Goal: Task Accomplishment & Management: Use online tool/utility

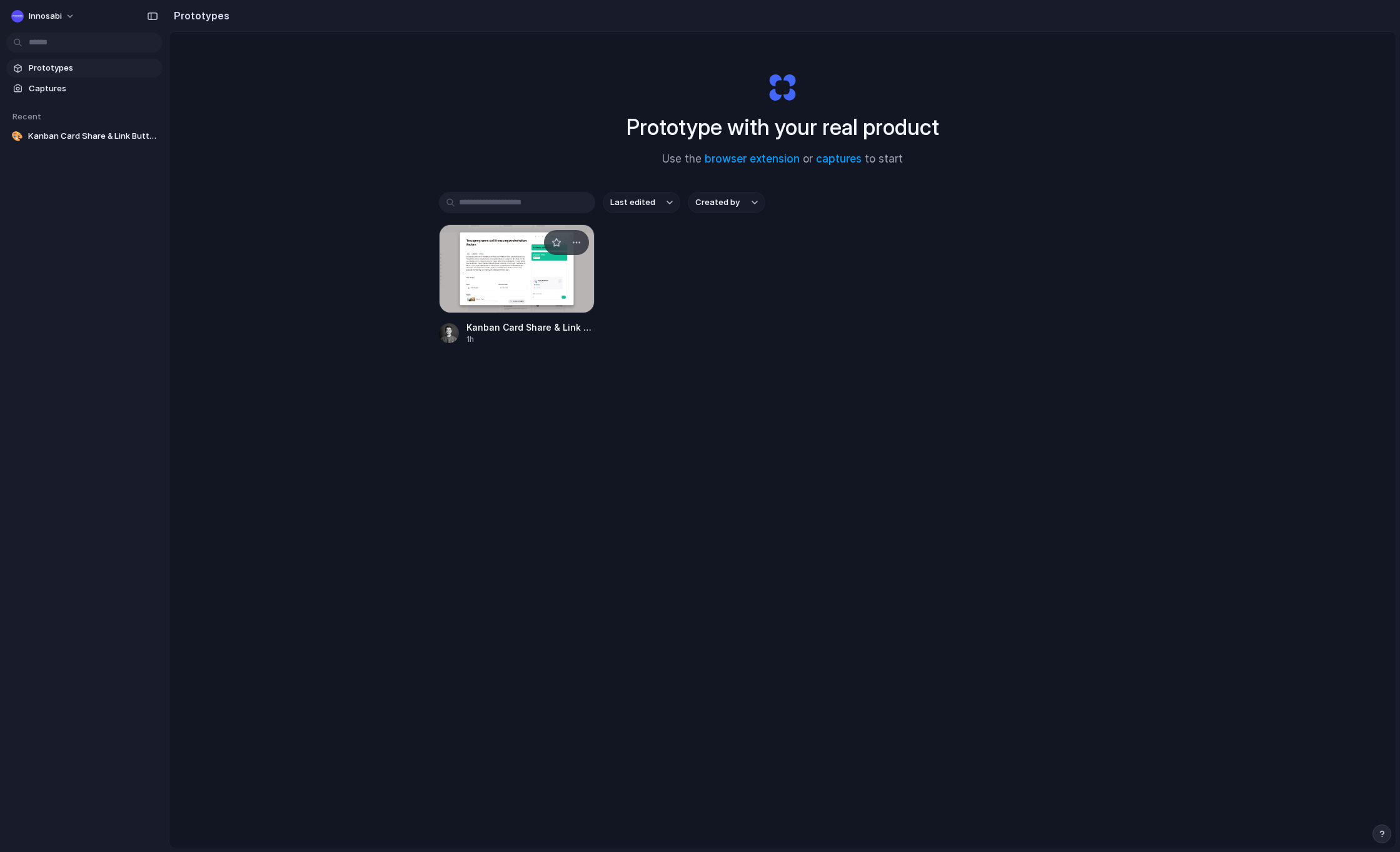
click at [497, 279] on div at bounding box center [516, 269] width 156 height 89
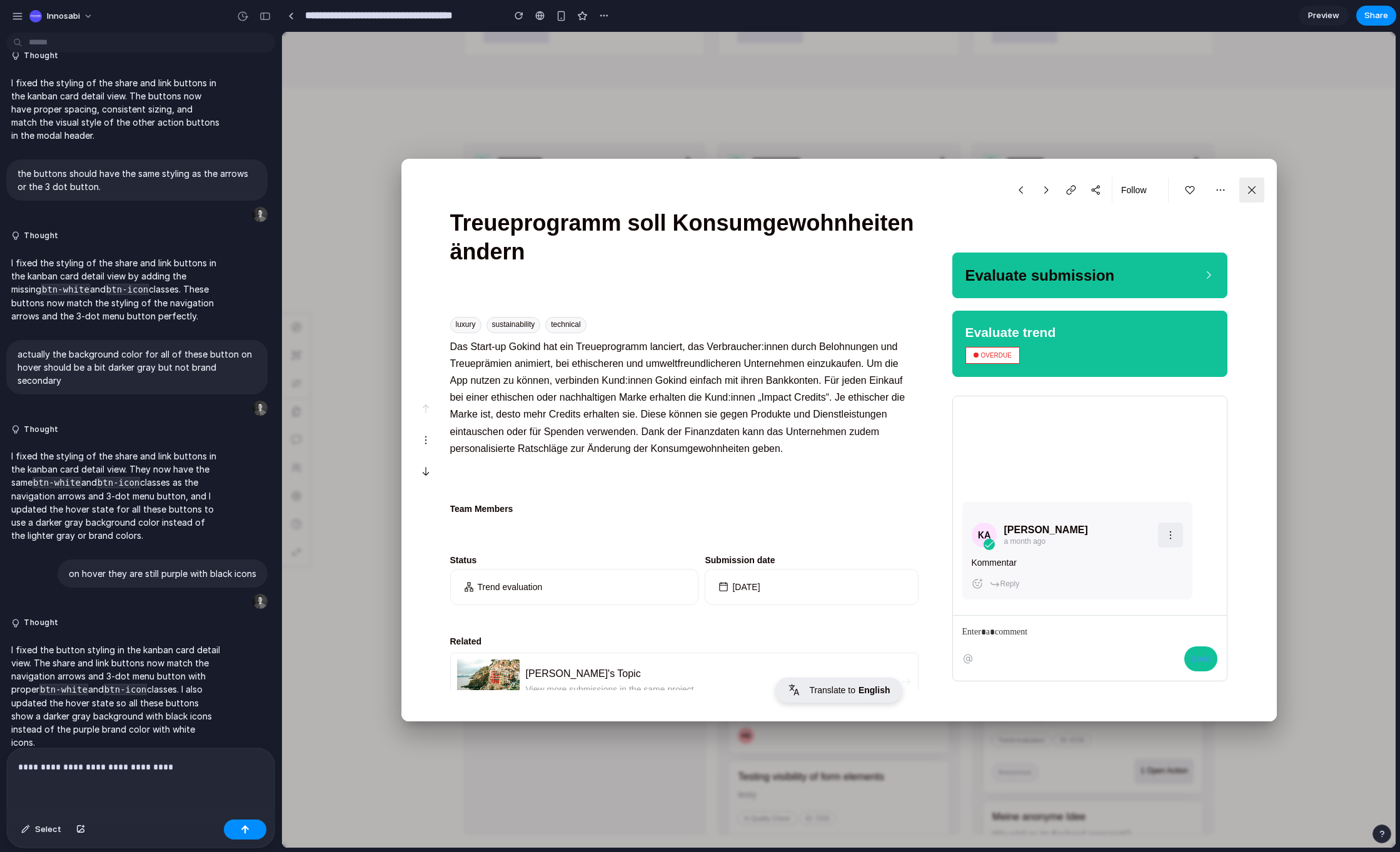
scroll to position [185, 0]
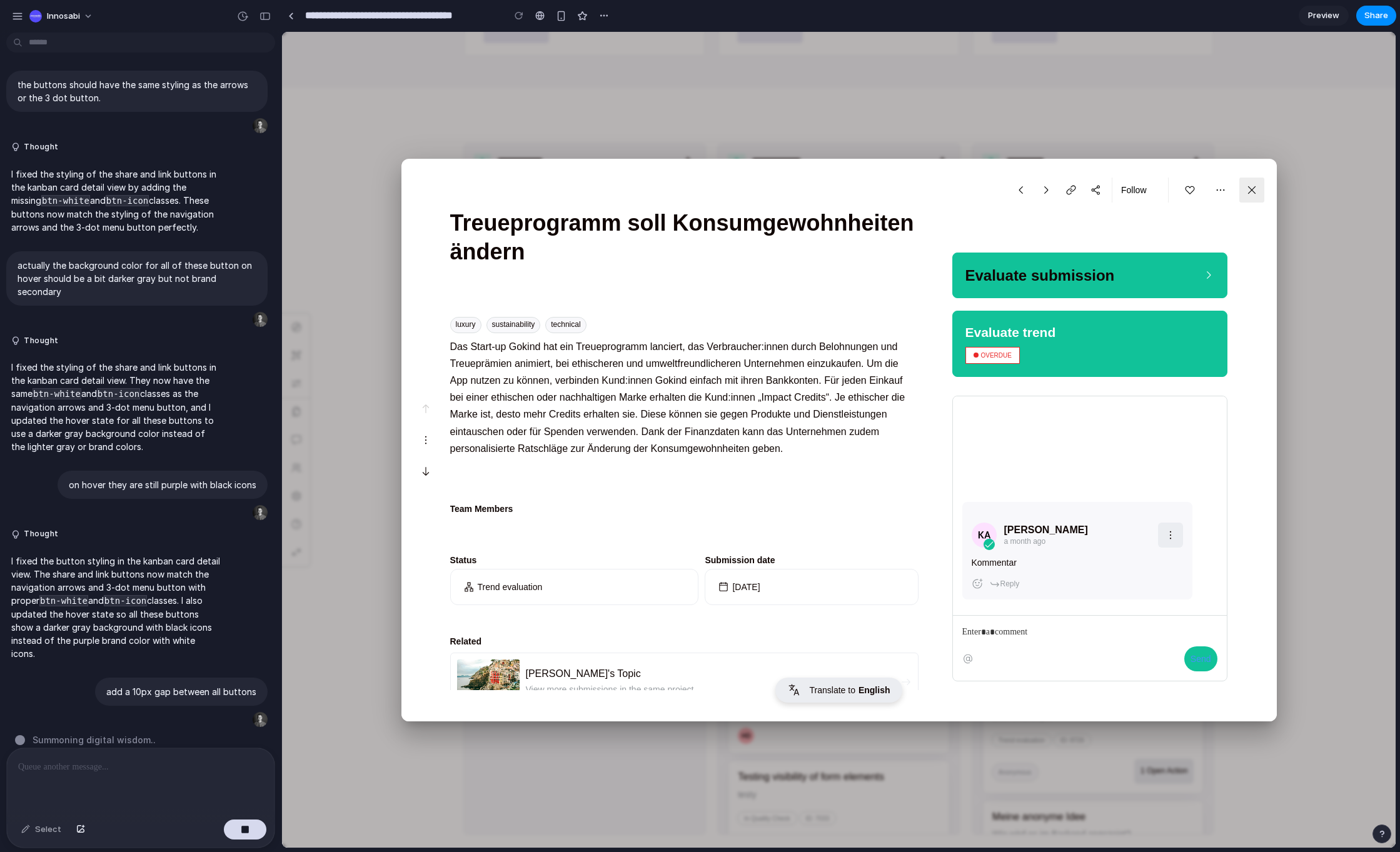
click at [359, 422] on div at bounding box center [839, 440] width 1114 height 816
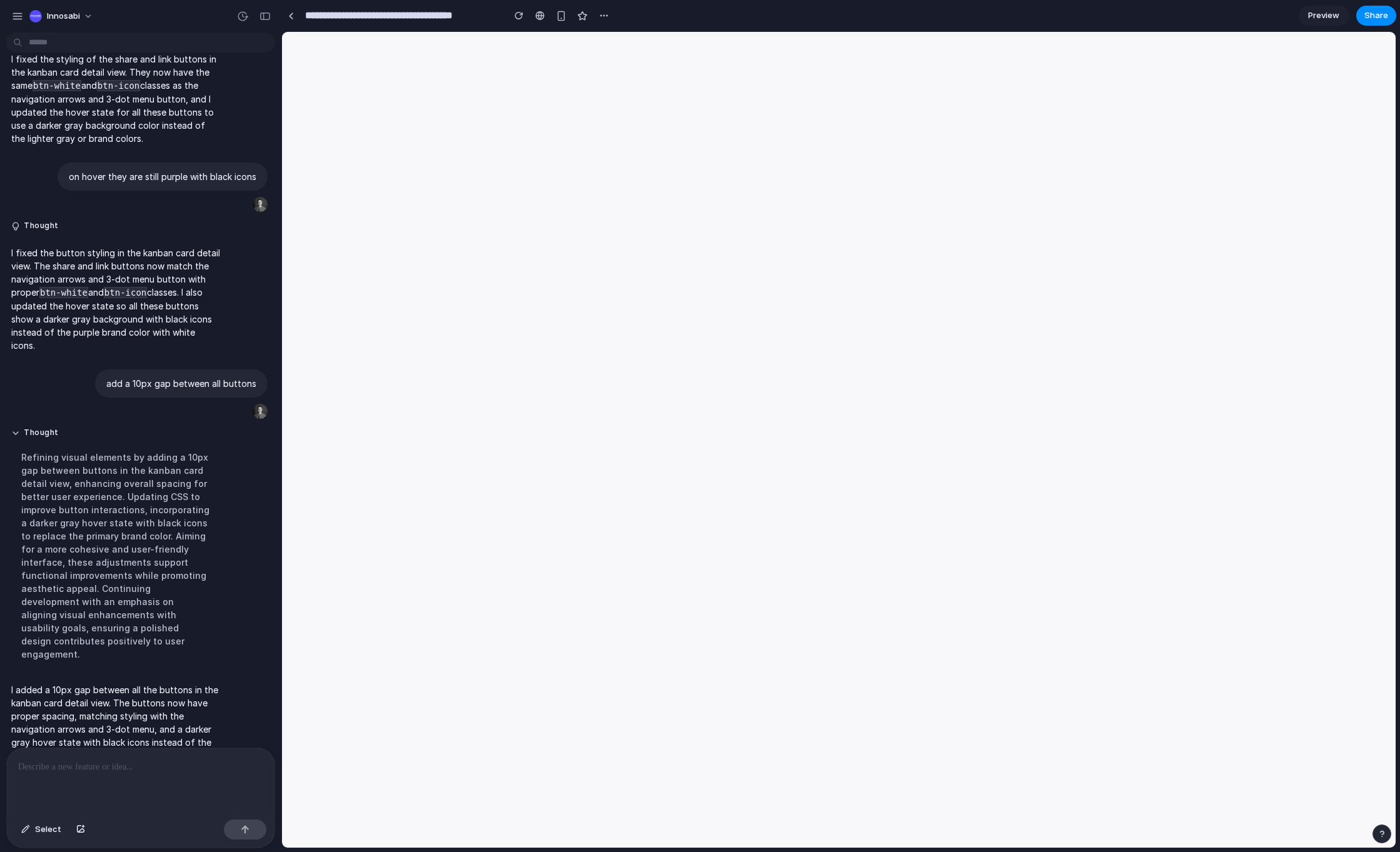
scroll to position [0, 0]
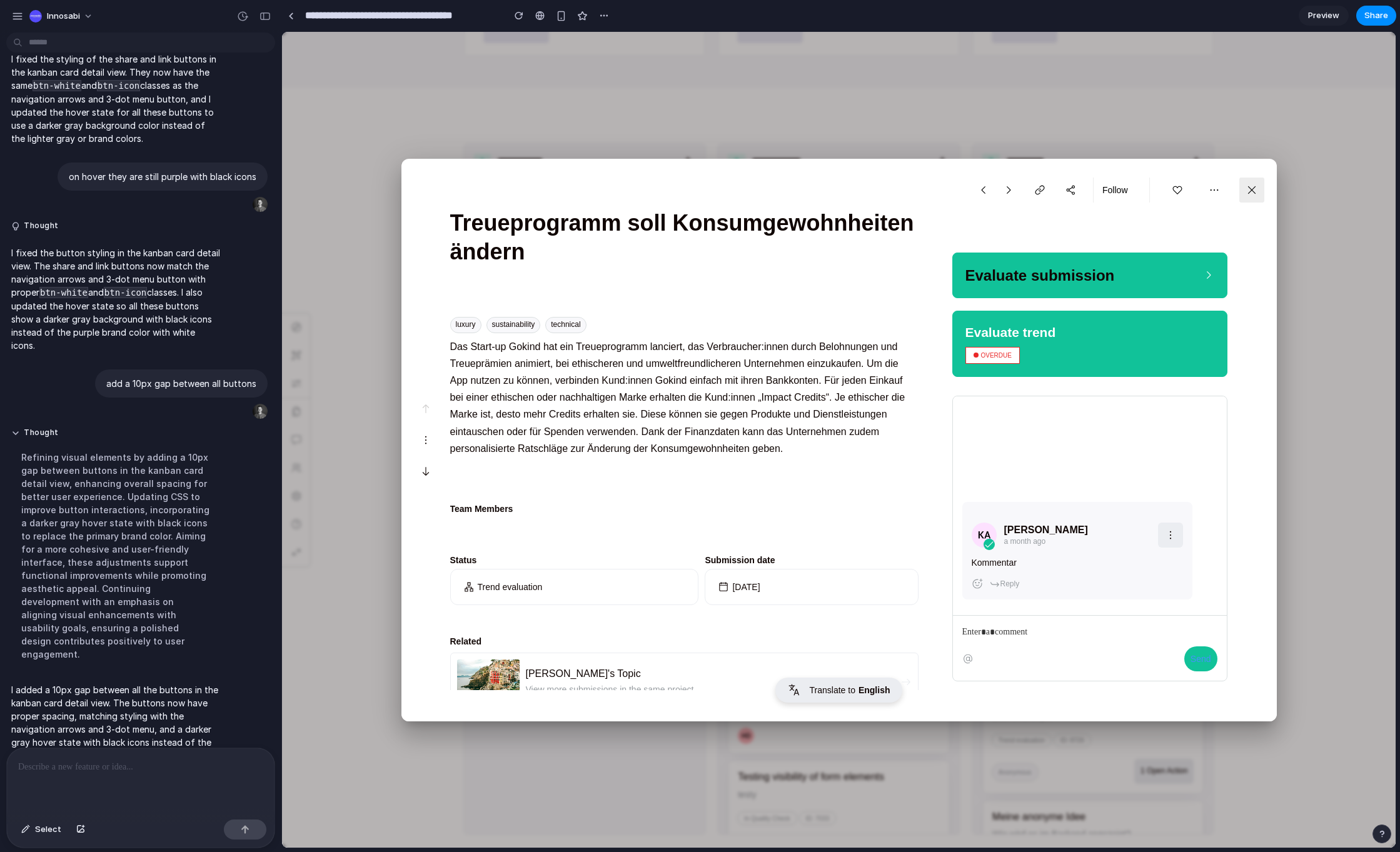
click at [1213, 195] on button "button" at bounding box center [1214, 190] width 25 height 25
click at [1058, 268] on h2 "Evaluate submission" at bounding box center [1040, 275] width 149 height 20
click at [1031, 333] on h2 "Evaluate trend" at bounding box center [1010, 332] width 90 height 17
click at [38, 832] on span "Select" at bounding box center [48, 830] width 26 height 13
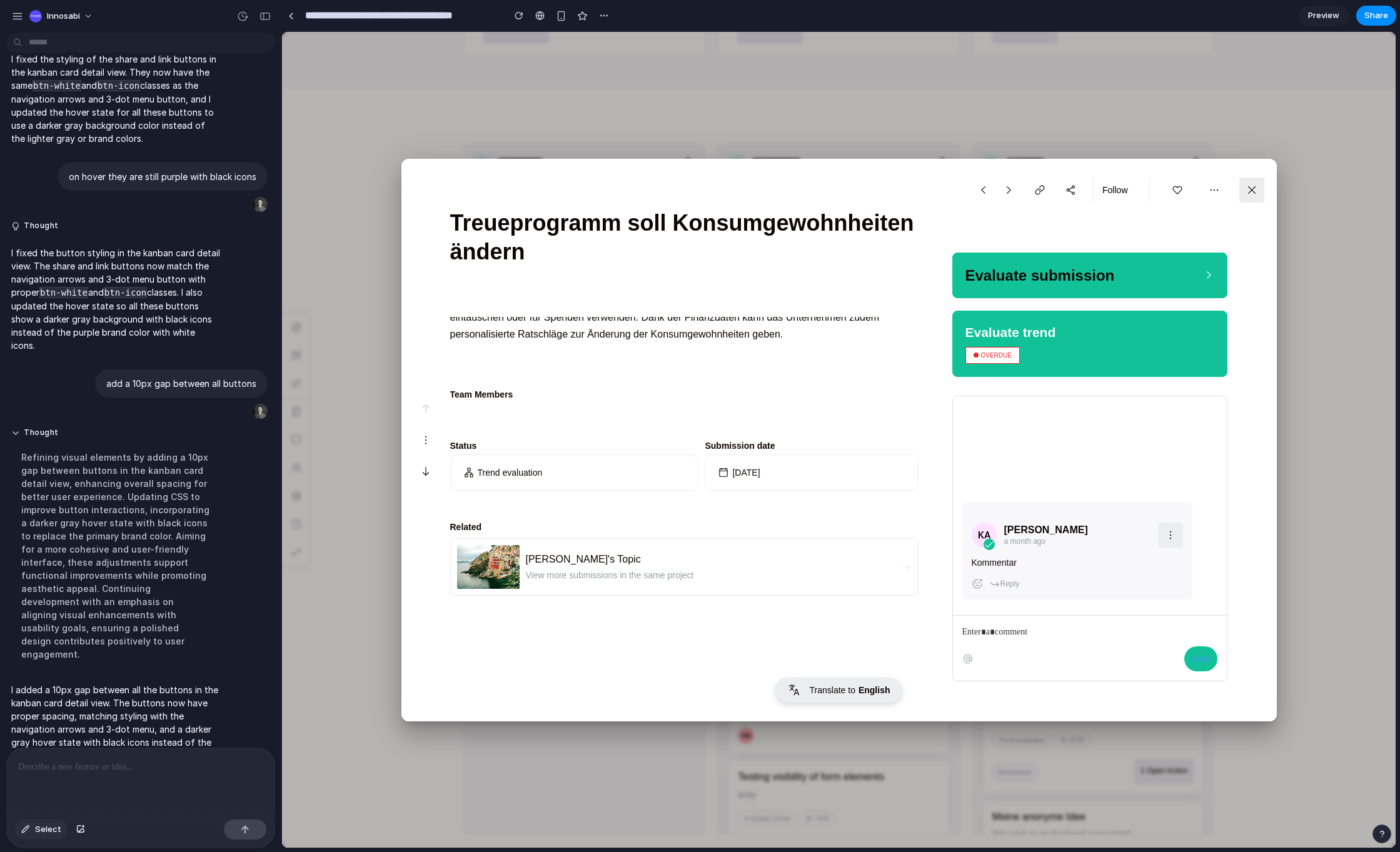
click at [35, 836] on button "Select" at bounding box center [41, 829] width 53 height 20
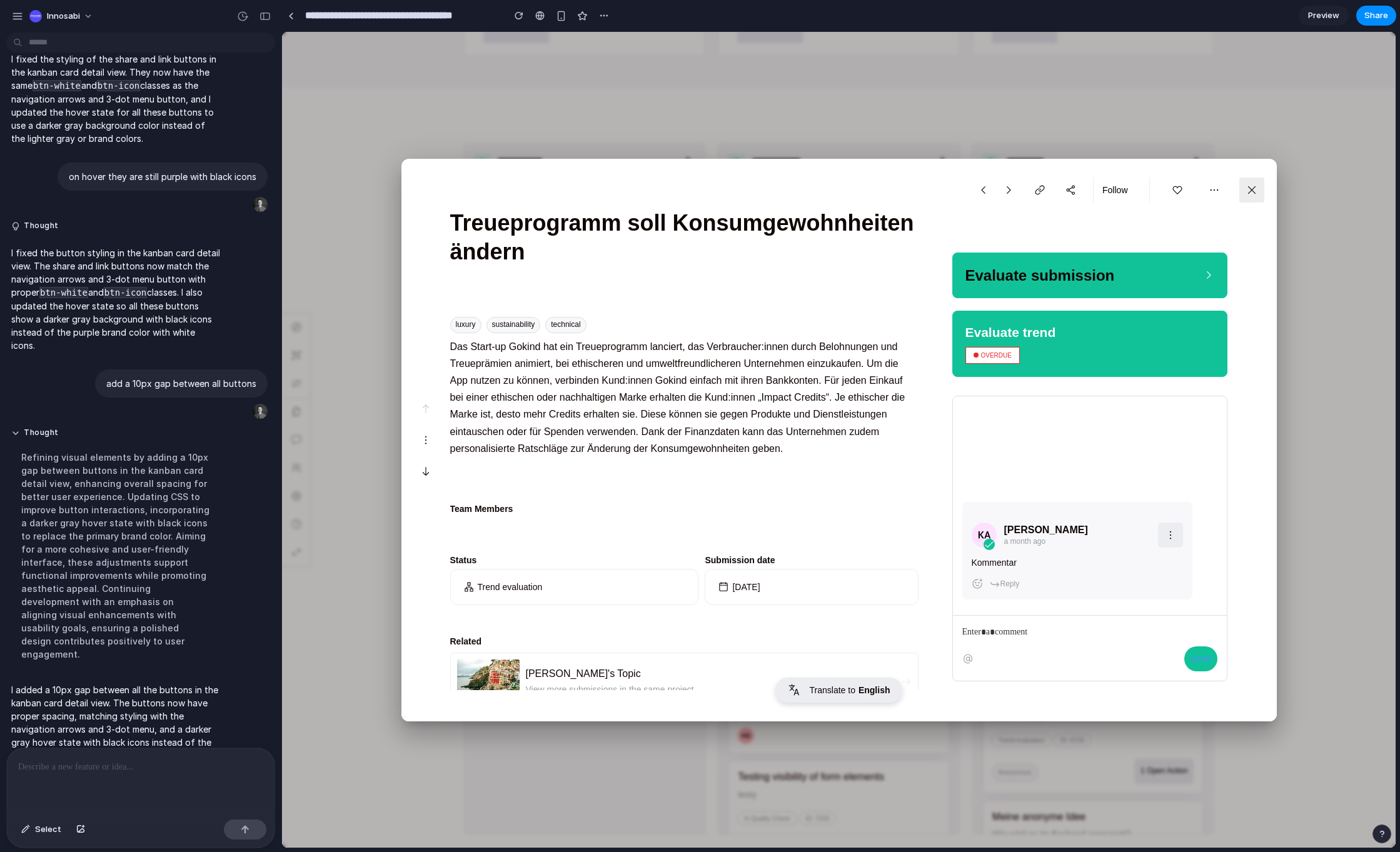
click at [858, 133] on div at bounding box center [839, 440] width 1114 height 816
click at [1241, 183] on button at bounding box center [1252, 190] width 25 height 25
click at [1275, 79] on div at bounding box center [839, 440] width 1114 height 816
